Goal: Transaction & Acquisition: Purchase product/service

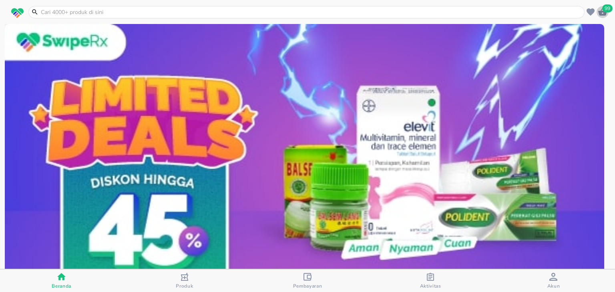
click at [606, 13] on icon "button" at bounding box center [603, 12] width 10 height 10
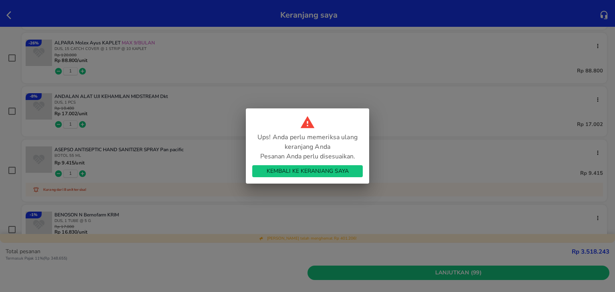
scroll to position [499, 0]
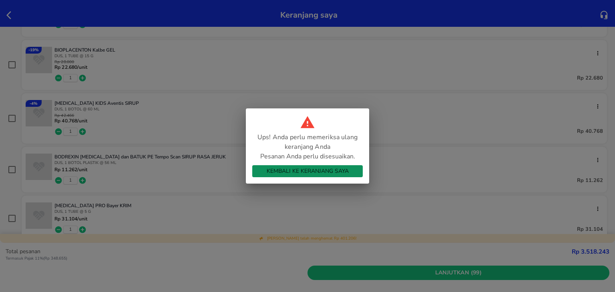
click at [304, 173] on span "Kembali ke Keranjang Saya" at bounding box center [308, 172] width 98 height 10
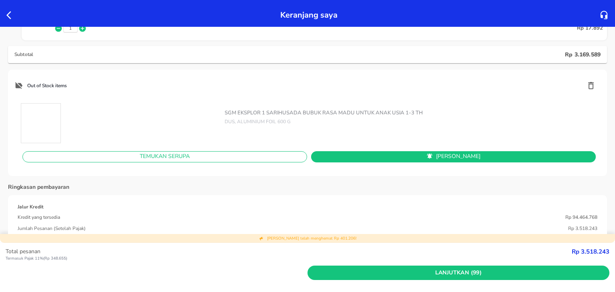
scroll to position [3398, 0]
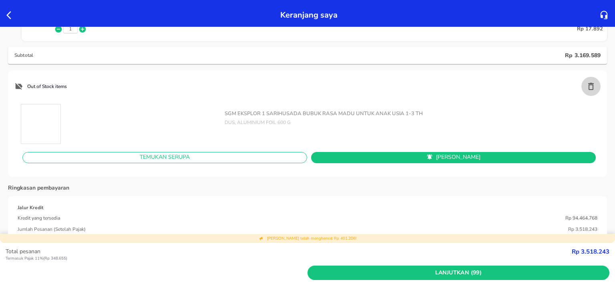
click at [581, 88] on button "button" at bounding box center [590, 86] width 19 height 19
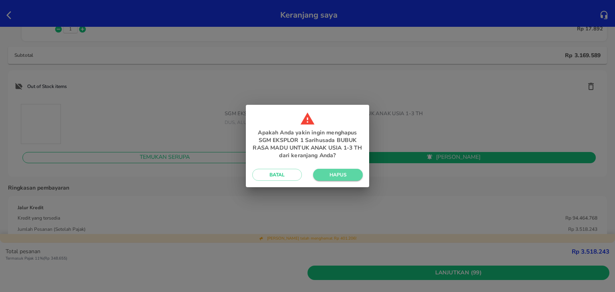
click at [333, 176] on span "Hapus" at bounding box center [337, 175] width 37 height 6
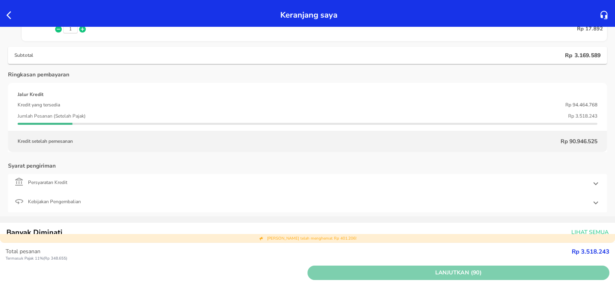
click at [346, 268] on span "Lanjutkan (90)" at bounding box center [458, 273] width 295 height 10
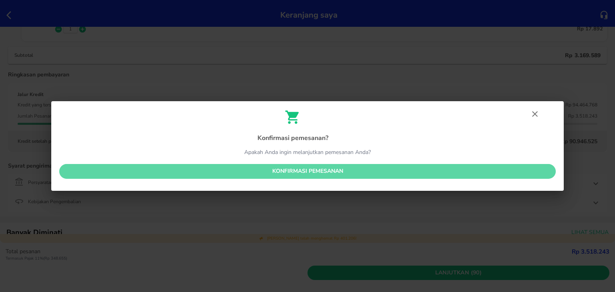
click at [307, 173] on span "Konfirmasi pemesanan" at bounding box center [308, 172] width 484 height 10
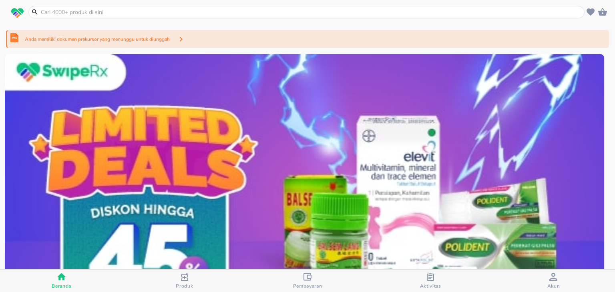
click at [331, 37] on div "Anda memiliki dokumen prekursor yang menunggu untuk diunggah" at bounding box center [307, 39] width 603 height 18
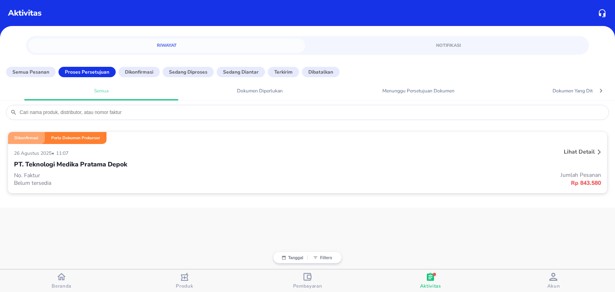
click at [229, 151] on div "26 Agustus 2025 • 11:07" at bounding box center [185, 153] width 342 height 10
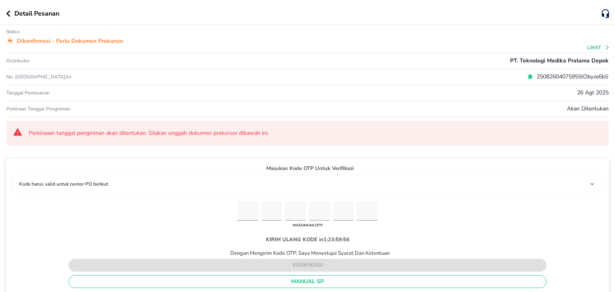
click at [529, 75] on icon at bounding box center [530, 76] width 3 height 4
click at [246, 210] on input "Please enter OTP character 1" at bounding box center [247, 212] width 21 height 20
paste input "6"
type input "3"
type input "7"
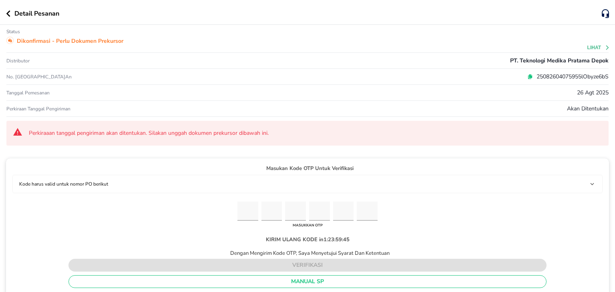
type input "0"
type input "8"
type input "1"
type input "6"
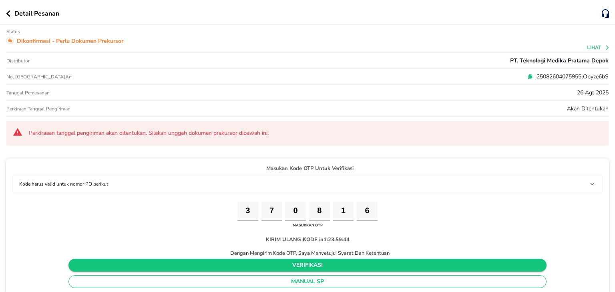
click at [252, 263] on span "verifikasi" at bounding box center [307, 266] width 465 height 10
